Goal: Information Seeking & Learning: Learn about a topic

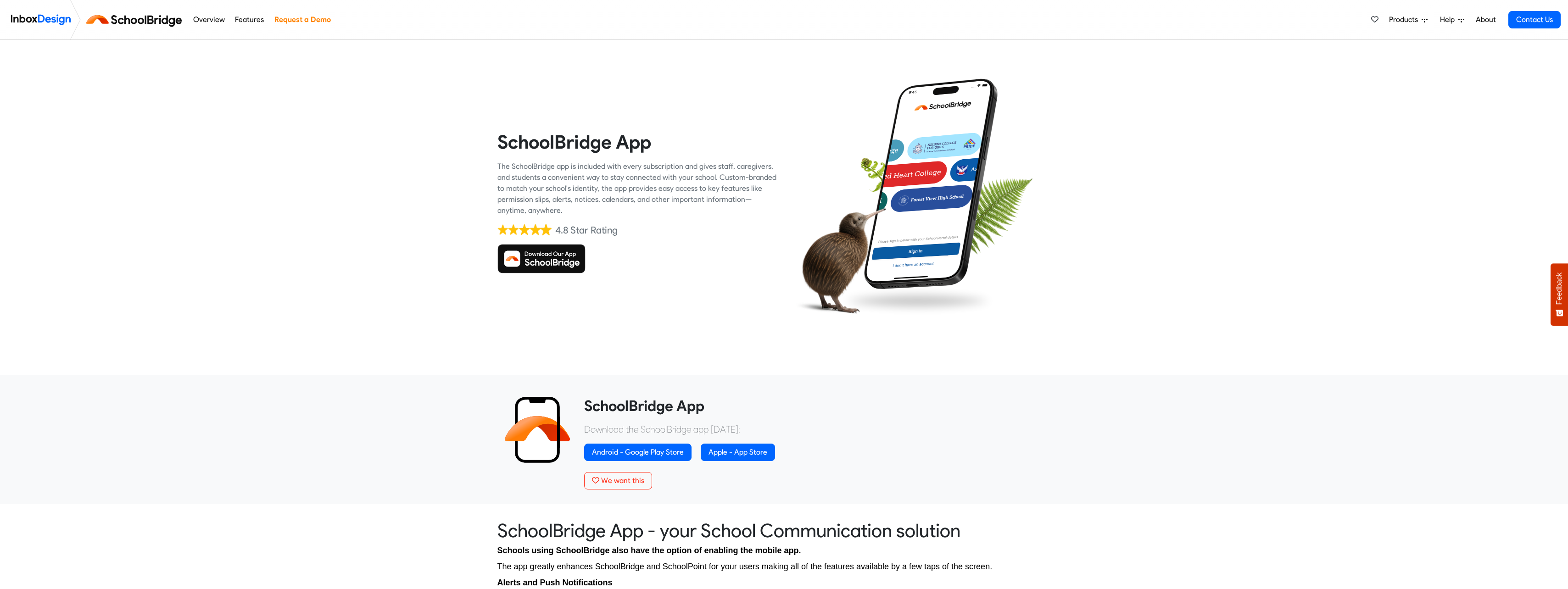
click at [446, 163] on div "SchoolBridge App The SchoolBridge app is included with every subscription and g…" at bounding box center [784, 202] width 1568 height 324
drag, startPoint x: 446, startPoint y: 163, endPoint x: 612, endPoint y: 190, distance: 168.2
click at [612, 190] on div "The SchoolBridge app is included with every subscription and gives staff, careg…" at bounding box center [637, 189] width 280 height 55
drag, startPoint x: 491, startPoint y: 163, endPoint x: 596, endPoint y: 211, distance: 115.5
click at [596, 211] on div "SchoolBridge App The SchoolBridge app is included with every subscription and g…" at bounding box center [637, 202] width 293 height 280
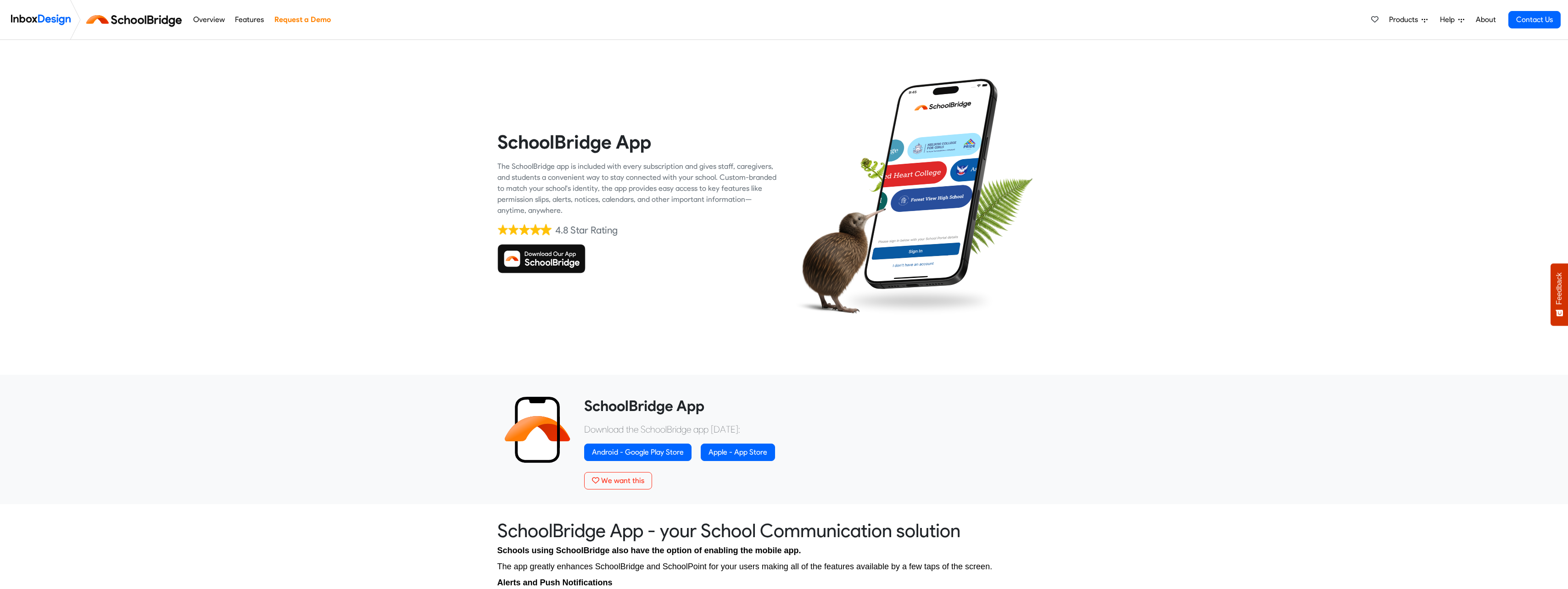
click at [596, 211] on div "The SchoolBridge app is included with every subscription and gives staff, careg…" at bounding box center [637, 189] width 280 height 55
click at [215, 23] on link "Overview" at bounding box center [209, 19] width 37 height 18
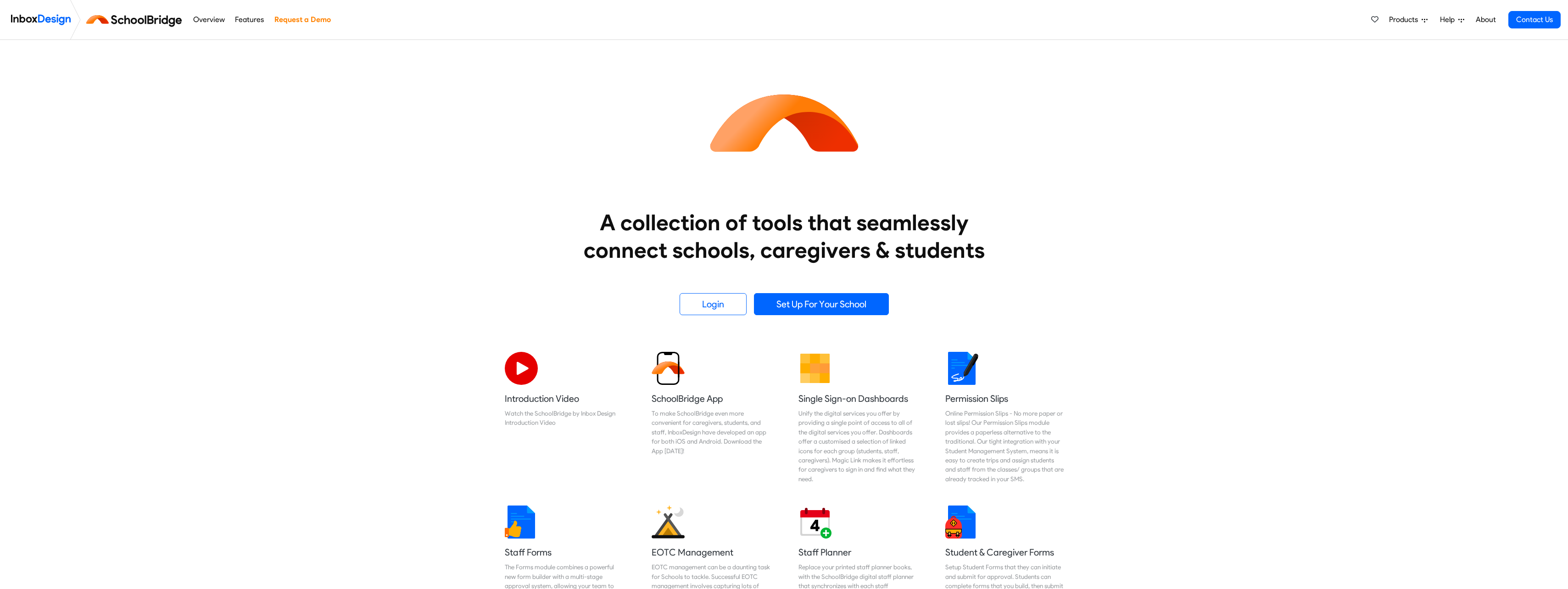
click at [243, 20] on link "Features" at bounding box center [250, 19] width 34 height 18
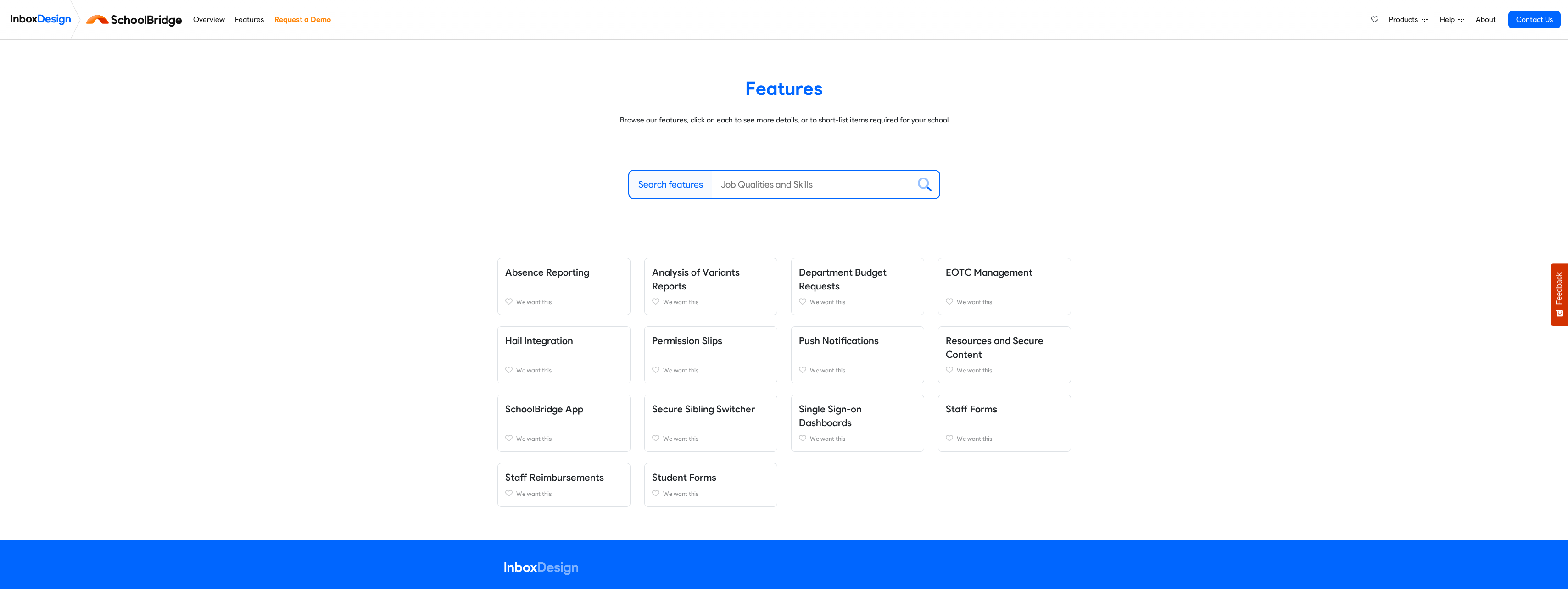
click at [203, 21] on link "Overview" at bounding box center [209, 19] width 37 height 18
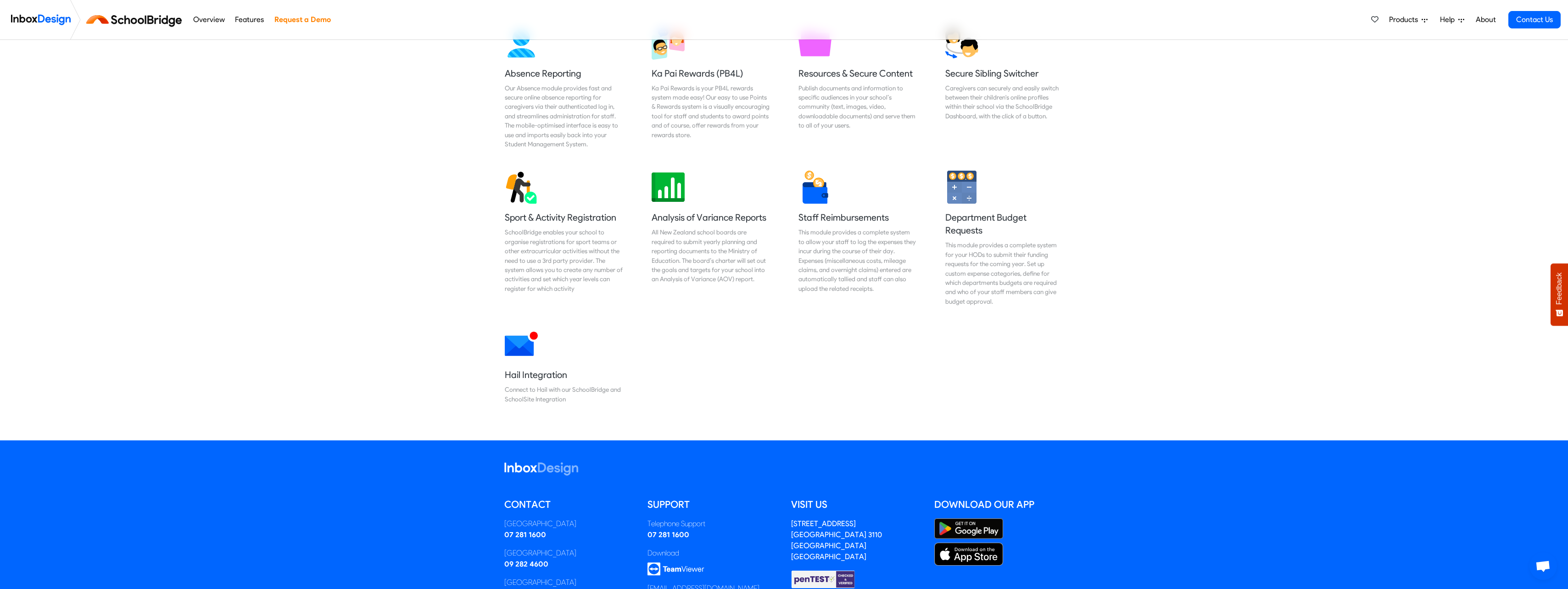
scroll to position [688, 0]
